Goal: Task Accomplishment & Management: Manage account settings

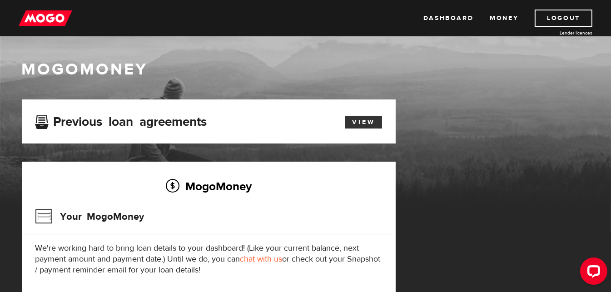
click at [365, 122] on link "View" at bounding box center [363, 122] width 37 height 13
click at [503, 19] on link "Money" at bounding box center [504, 18] width 29 height 17
click at [353, 123] on link "View" at bounding box center [363, 122] width 37 height 13
